Goal: Transaction & Acquisition: Book appointment/travel/reservation

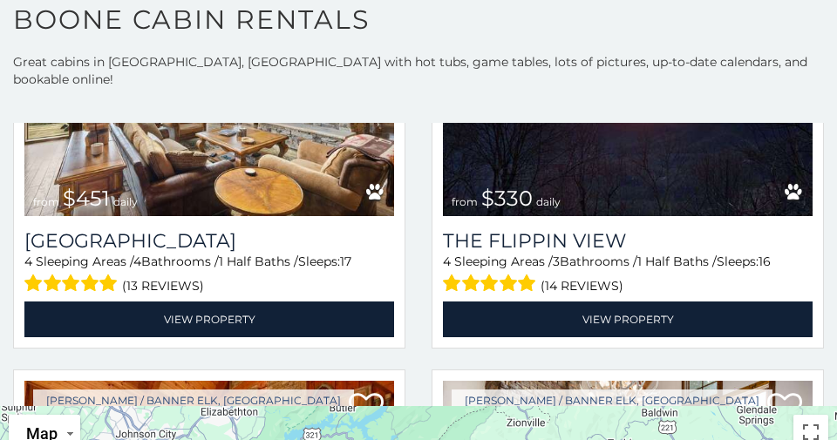
scroll to position [2318, 0]
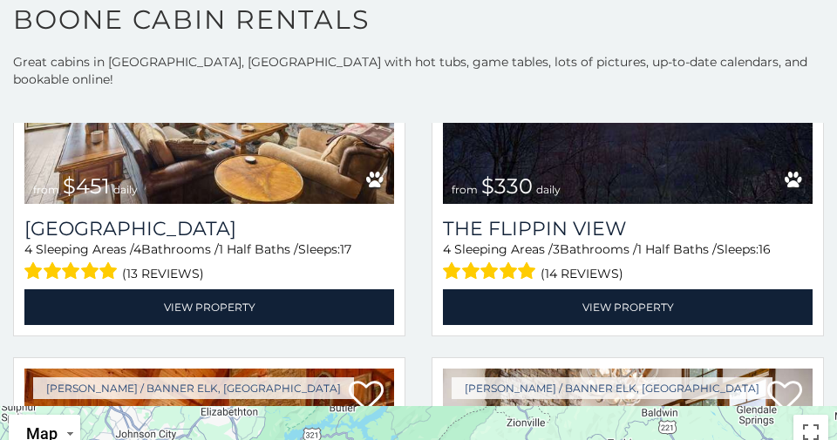
click at [618, 262] on span "(14 reviews)" at bounding box center [581, 273] width 83 height 23
click at [612, 262] on span "(14 reviews)" at bounding box center [581, 273] width 83 height 23
click at [597, 262] on span "(14 reviews)" at bounding box center [581, 273] width 83 height 23
click at [605, 262] on span "(14 reviews)" at bounding box center [581, 273] width 83 height 23
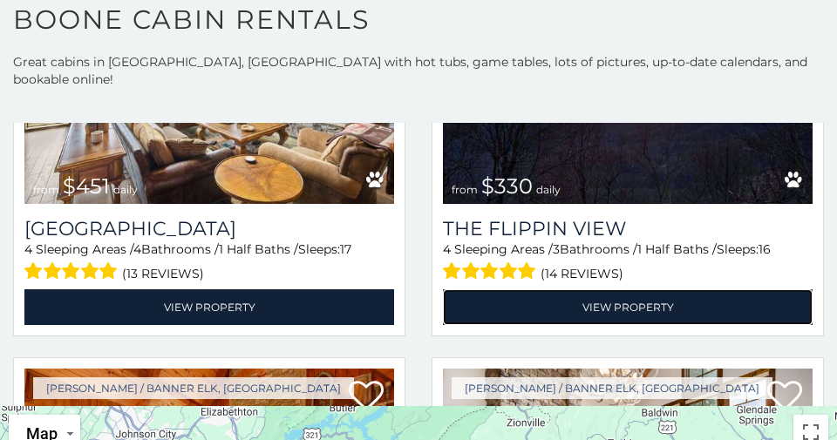
click at [592, 289] on link "View Property" at bounding box center [628, 307] width 370 height 36
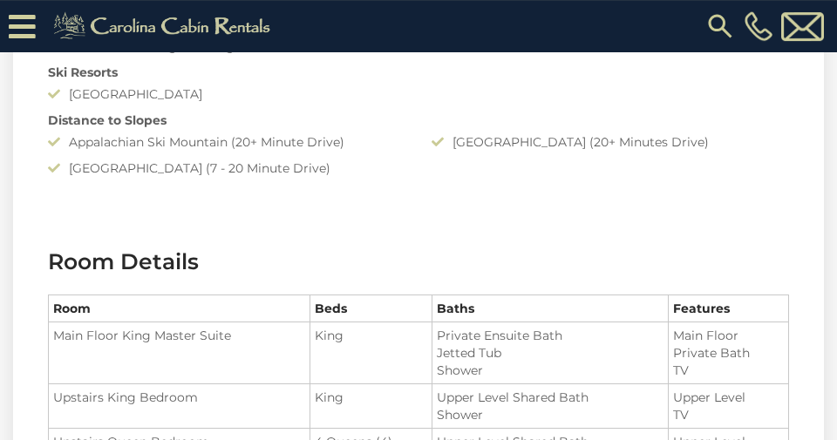
scroll to position [1910, 0]
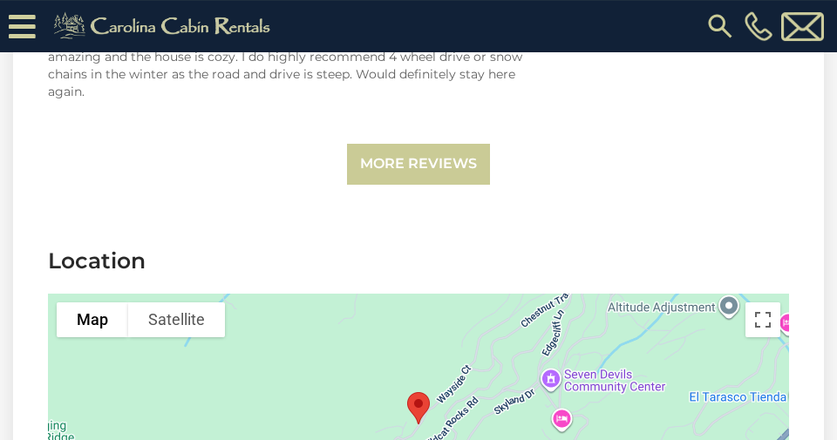
scroll to position [4763, 0]
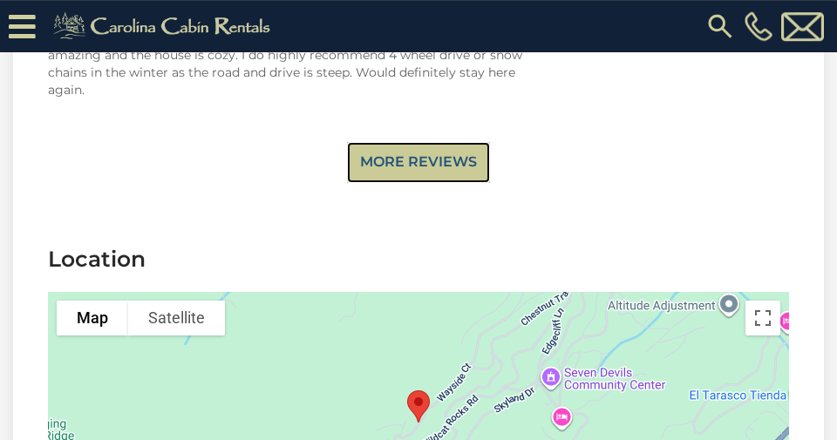
click at [462, 142] on link "More Reviews" at bounding box center [418, 162] width 143 height 41
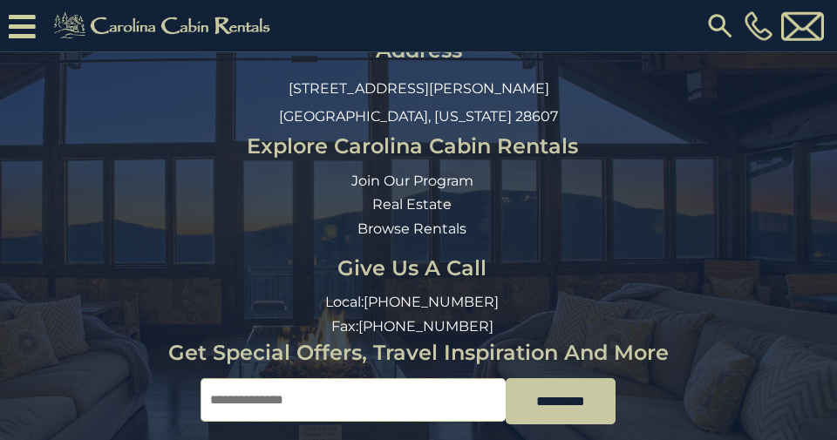
scroll to position [7268, 0]
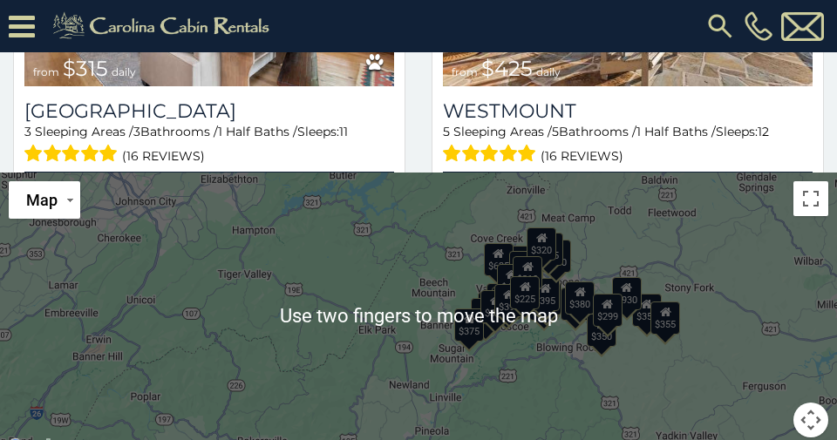
scroll to position [346, 0]
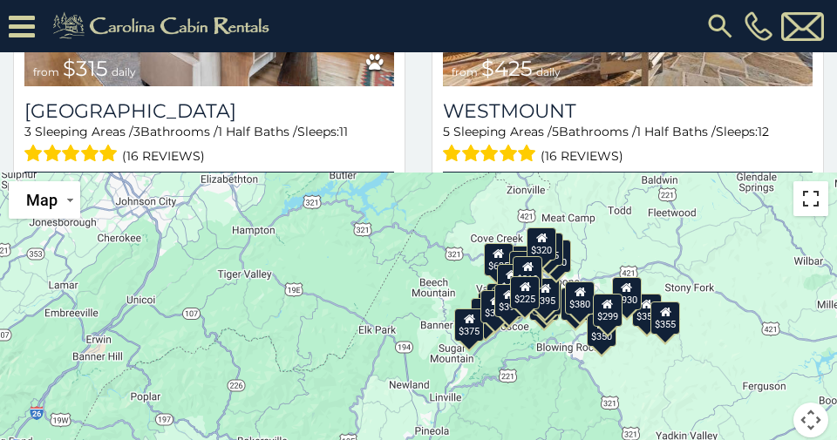
click at [826, 181] on button "Toggle fullscreen view" at bounding box center [810, 198] width 35 height 35
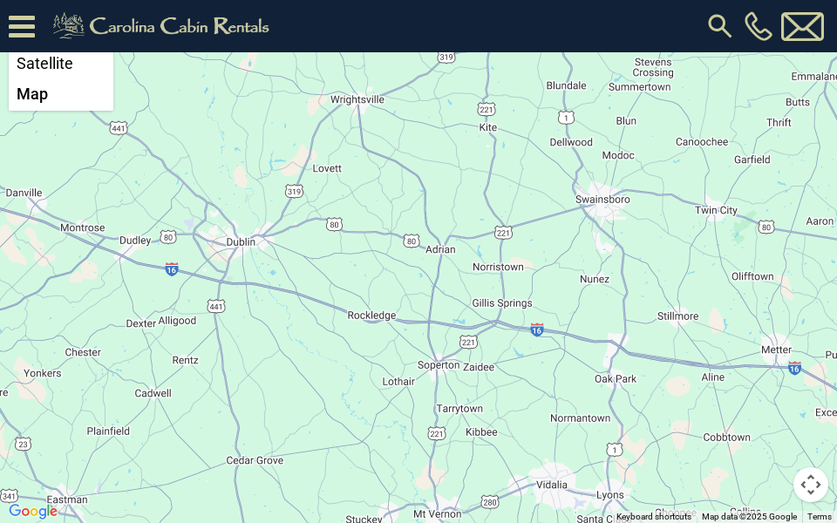
click at [67, 66] on li "Satellite" at bounding box center [60, 63] width 101 height 31
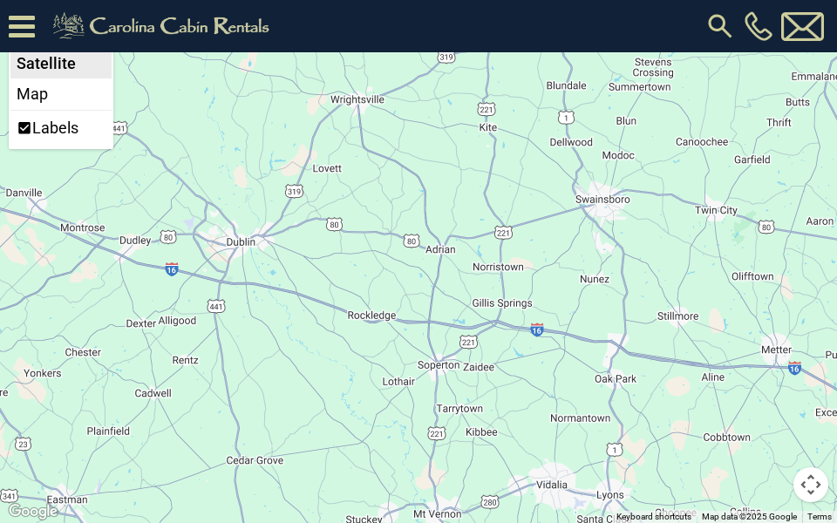
click at [71, 111] on div at bounding box center [60, 110] width 101 height 1
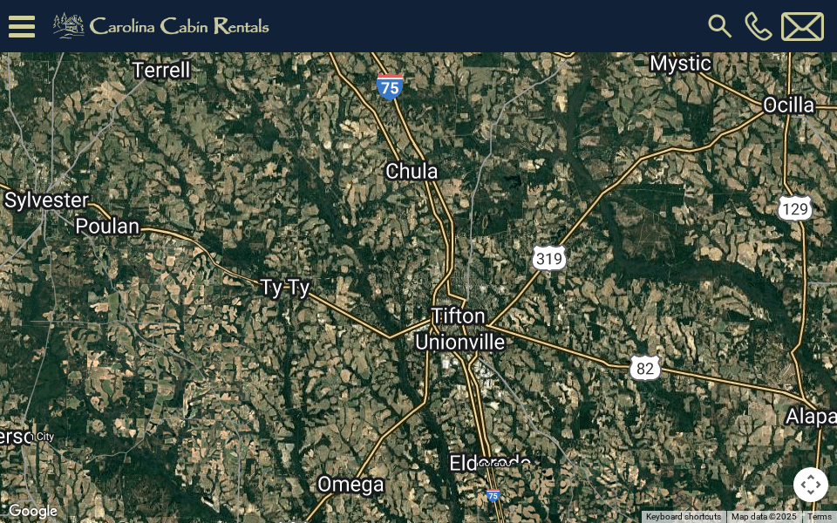
click at [74, 25] on span "Satellite" at bounding box center [55, 27] width 59 height 18
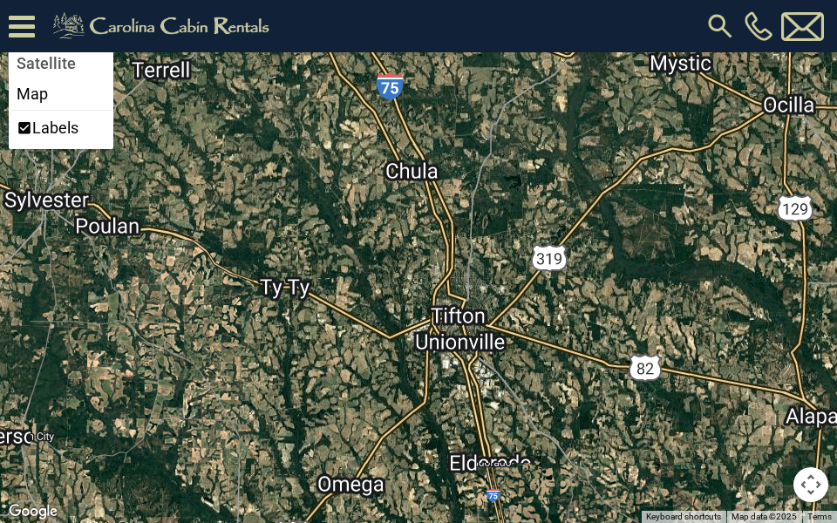
click at [84, 29] on span "Satellite" at bounding box center [55, 27] width 59 height 18
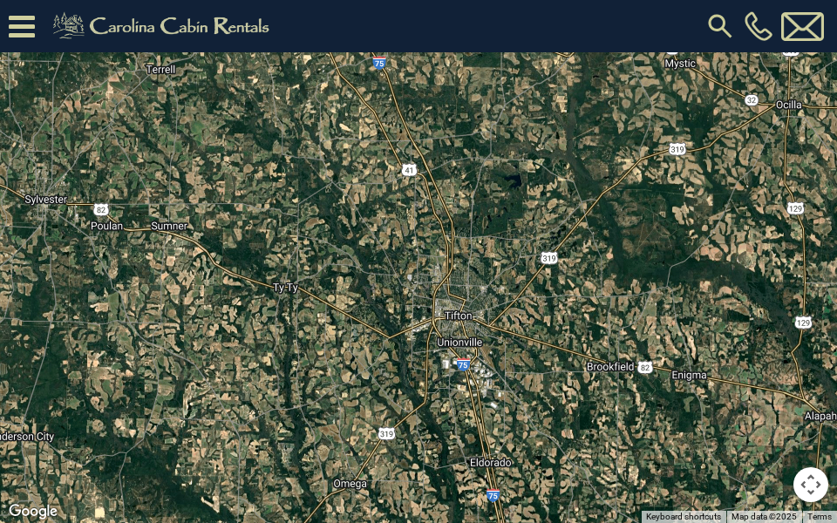
click at [825, 21] on button "Toggle fullscreen view" at bounding box center [810, 26] width 35 height 35
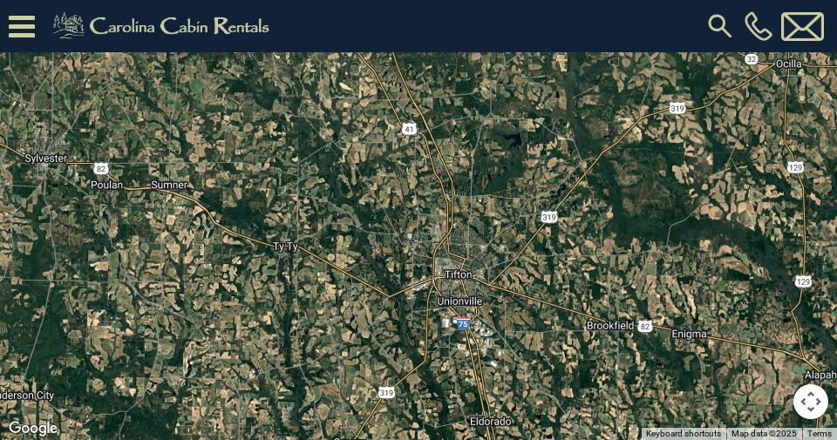
scroll to position [360, 0]
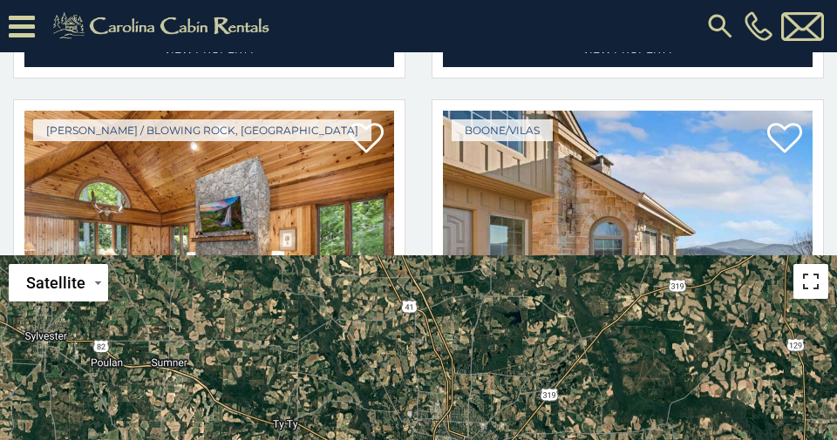
click at [822, 264] on button "Toggle fullscreen view" at bounding box center [810, 281] width 35 height 35
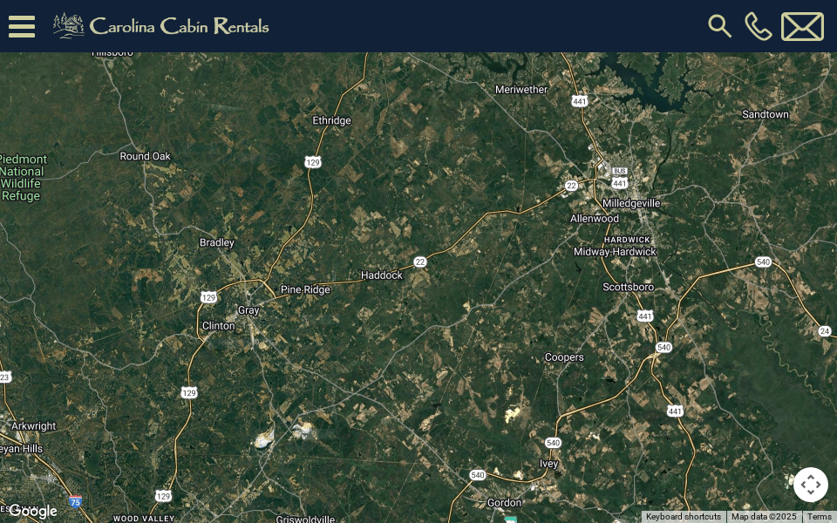
click at [75, 20] on span "Satellite" at bounding box center [55, 27] width 59 height 18
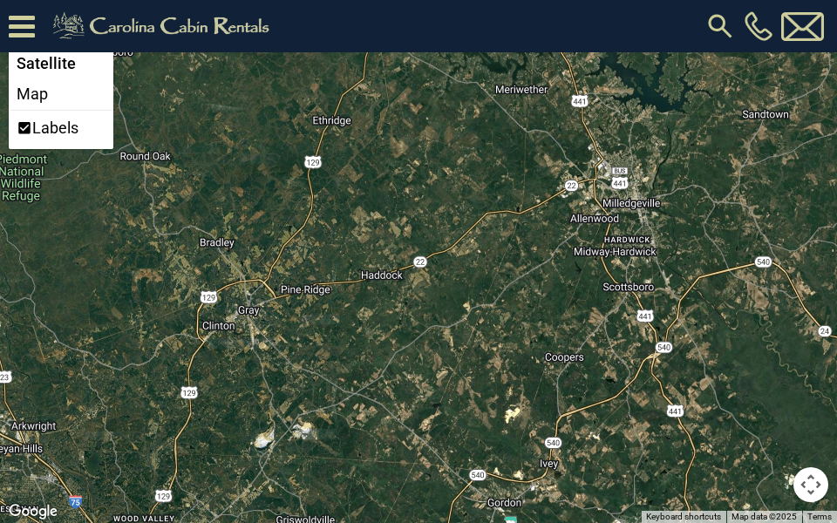
click at [821, 27] on button "Toggle fullscreen view" at bounding box center [810, 26] width 35 height 35
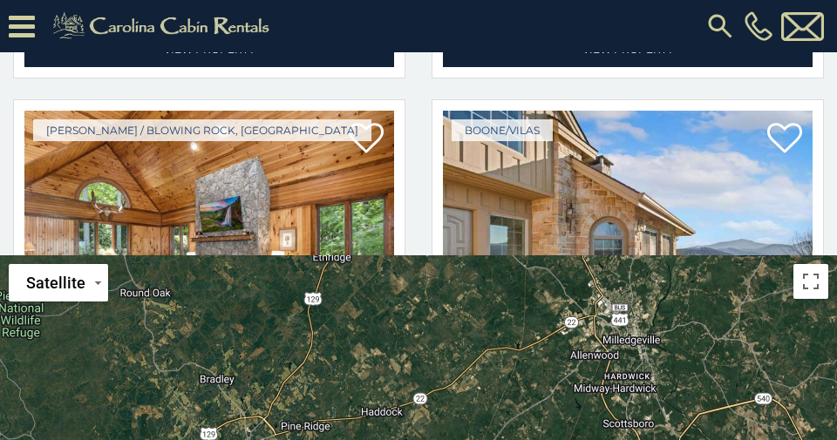
click at [625, 146] on img at bounding box center [628, 235] width 370 height 248
click at [793, 124] on icon at bounding box center [784, 138] width 35 height 35
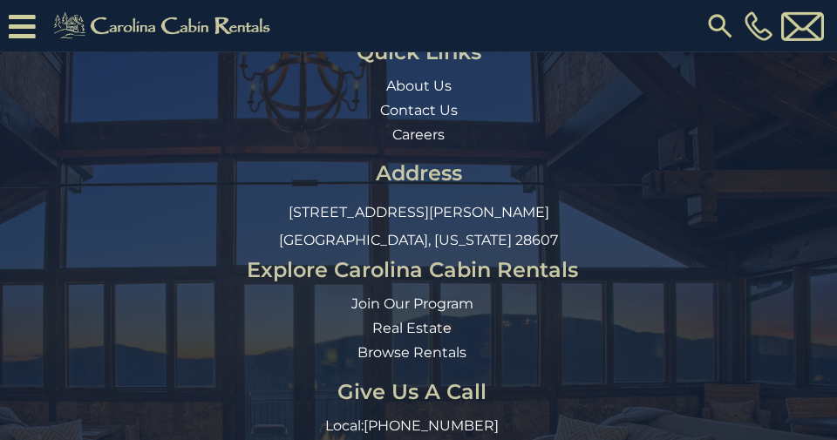
scroll to position [6714, 0]
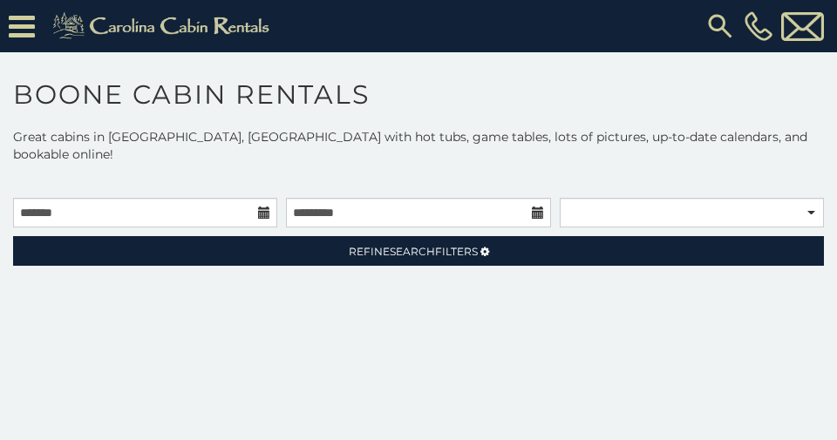
click at [326, 318] on div "**********" at bounding box center [418, 341] width 837 height 286
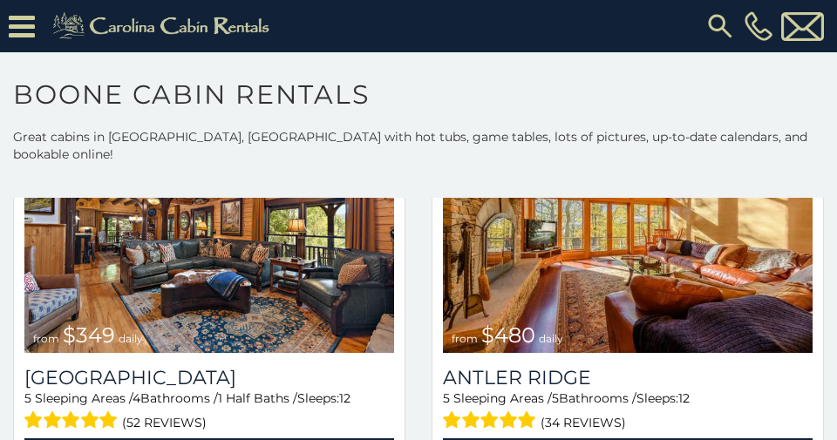
scroll to position [215, 0]
